Goal: Task Accomplishment & Management: Use online tool/utility

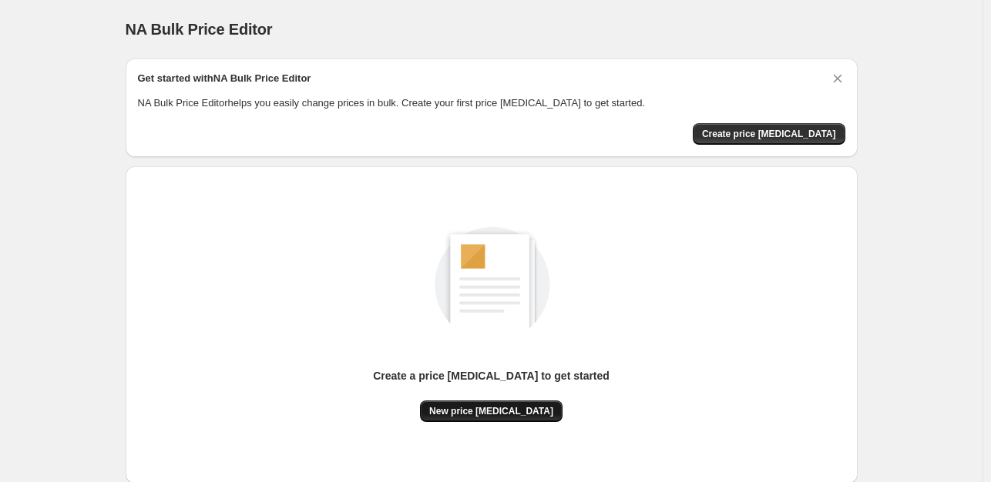
click at [471, 407] on span "New price [MEDICAL_DATA]" at bounding box center [491, 411] width 124 height 12
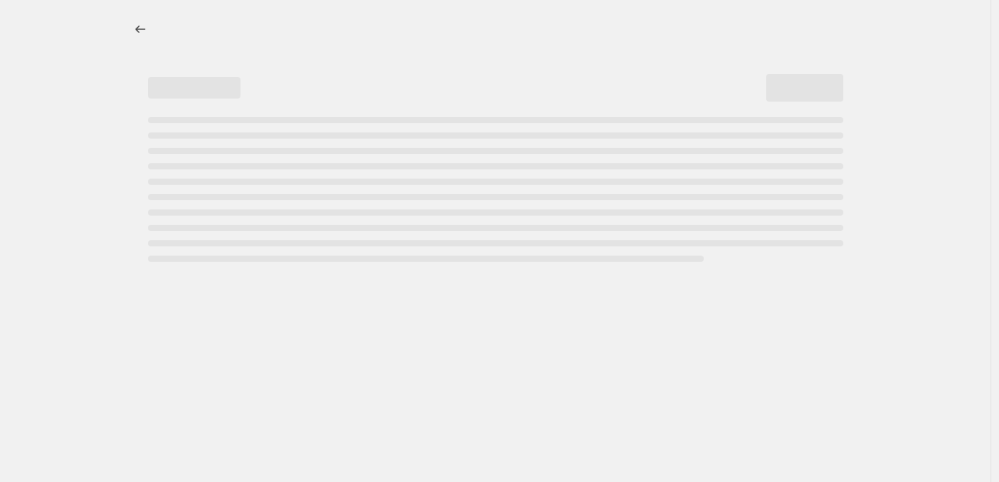
select select "percentage"
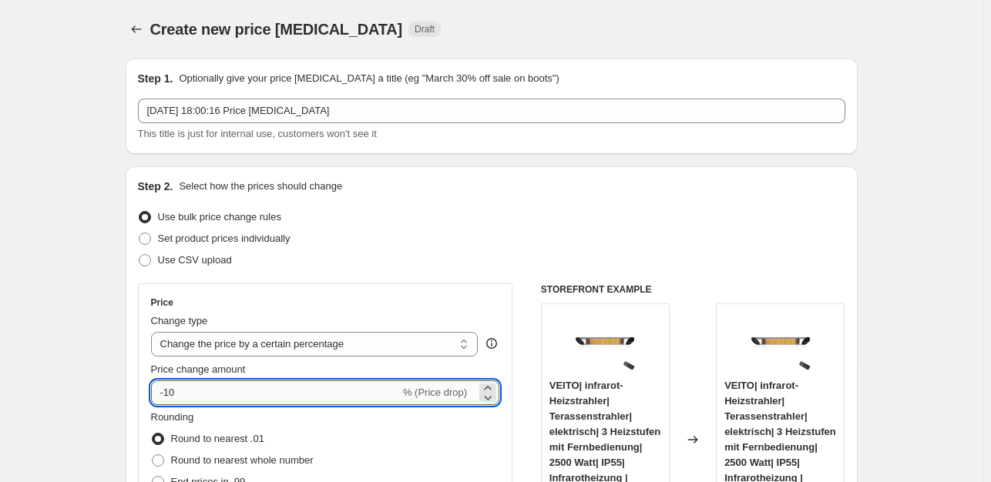
click at [208, 389] on input "-10" at bounding box center [275, 393] width 249 height 25
type input "-1"
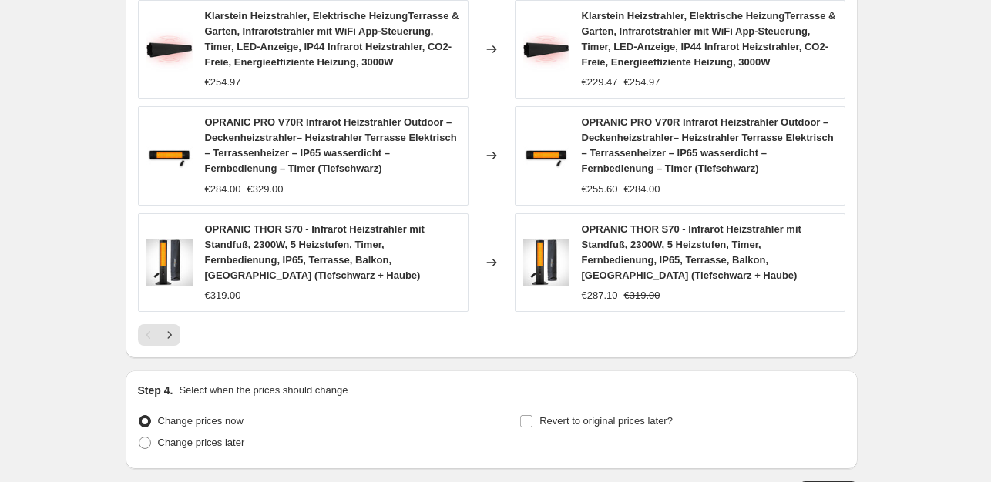
scroll to position [1236, 0]
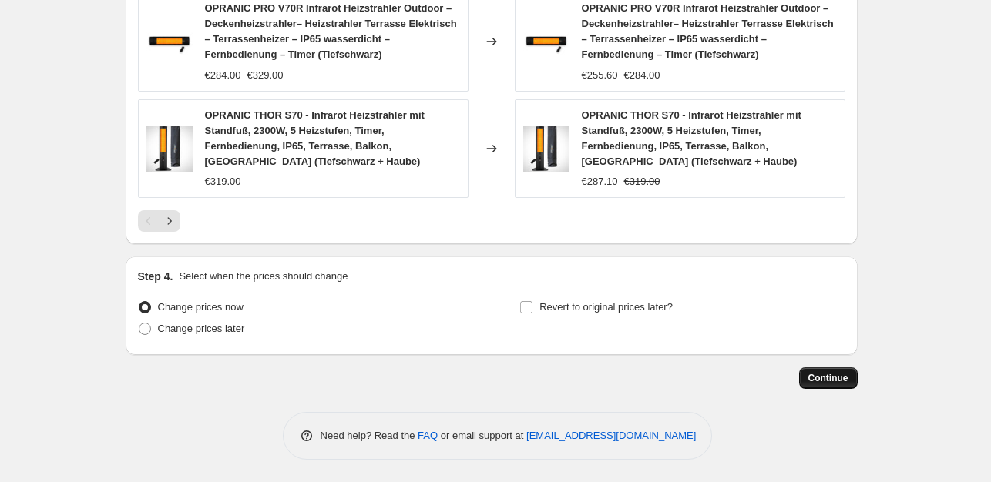
type input "-35"
click at [819, 371] on button "Continue" at bounding box center [828, 379] width 59 height 22
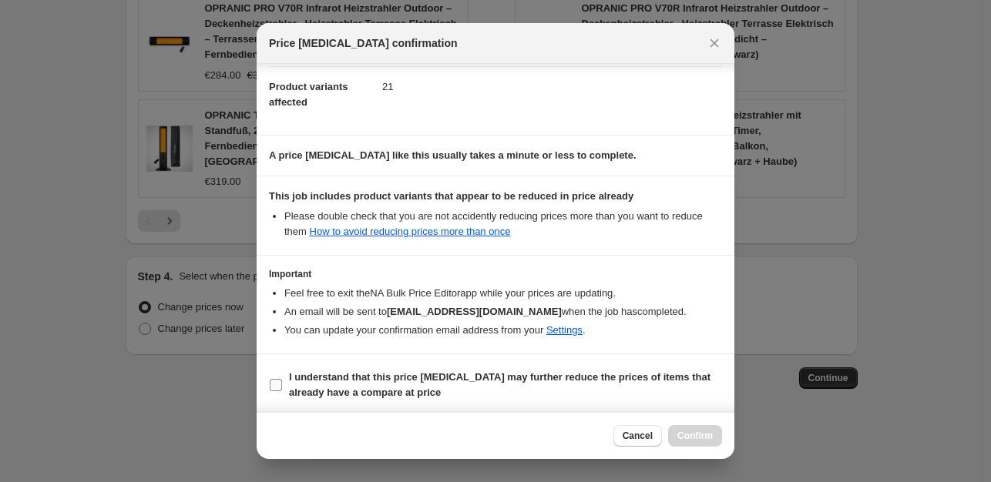
scroll to position [165, 0]
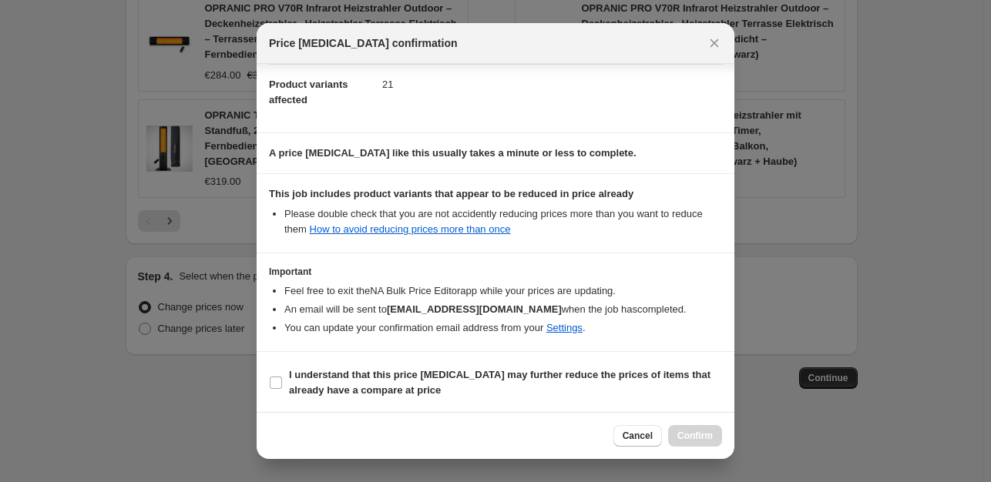
click at [267, 386] on section "I understand that this price [MEDICAL_DATA] may further reduce the prices of it…" at bounding box center [496, 383] width 478 height 62
click at [271, 385] on input "I understand that this price [MEDICAL_DATA] may further reduce the prices of it…" at bounding box center [276, 383] width 12 height 12
checkbox input "true"
click at [700, 435] on span "Confirm" at bounding box center [694, 436] width 35 height 12
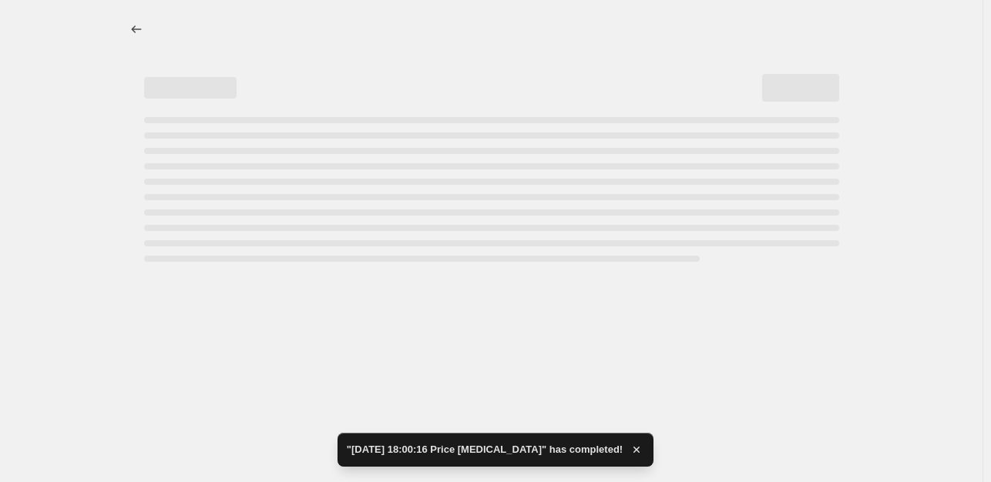
select select "percentage"
